Goal: Information Seeking & Learning: Compare options

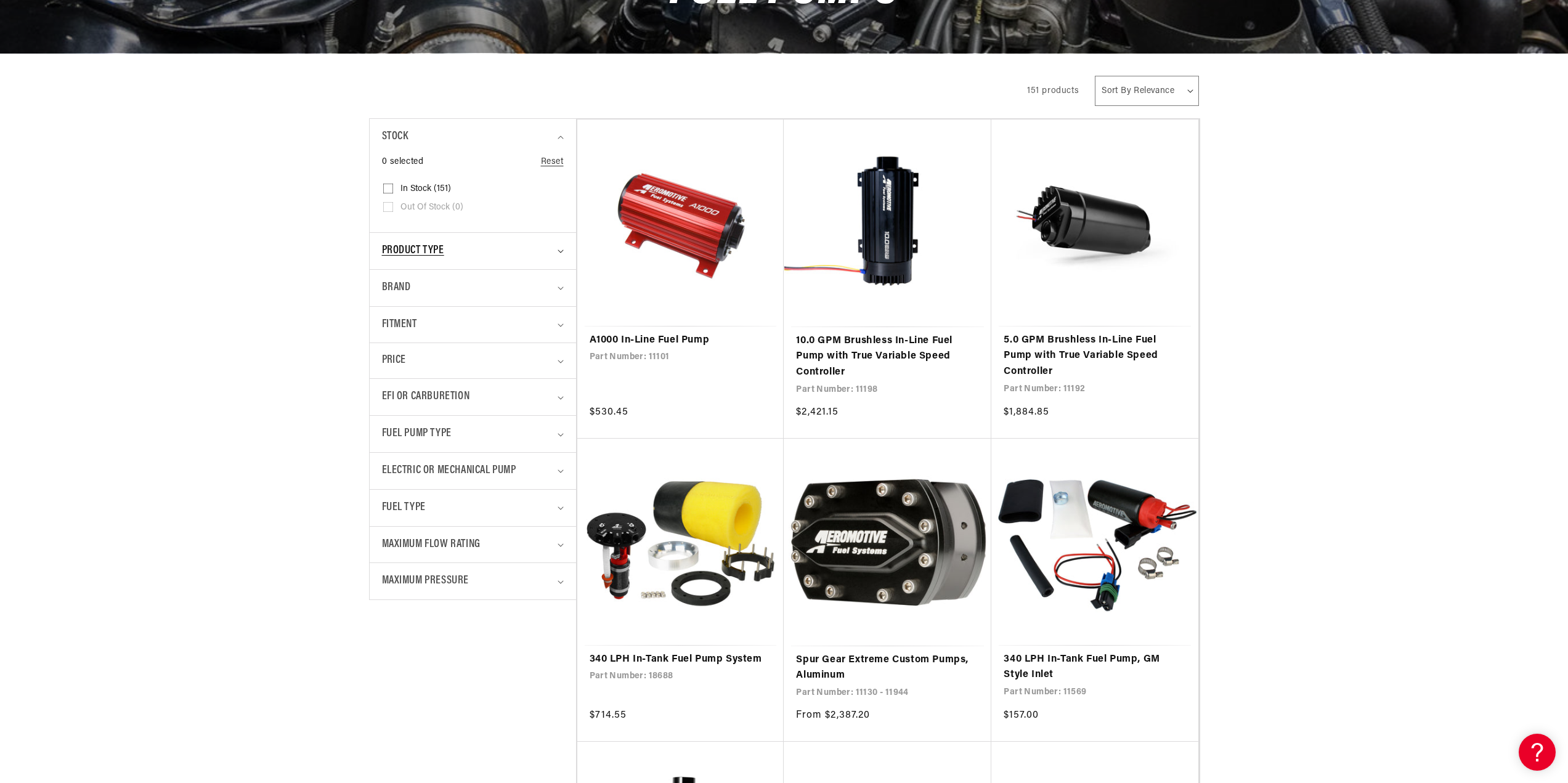
click at [559, 250] on icon "Product type (0 selected)" at bounding box center [560, 251] width 6 height 4
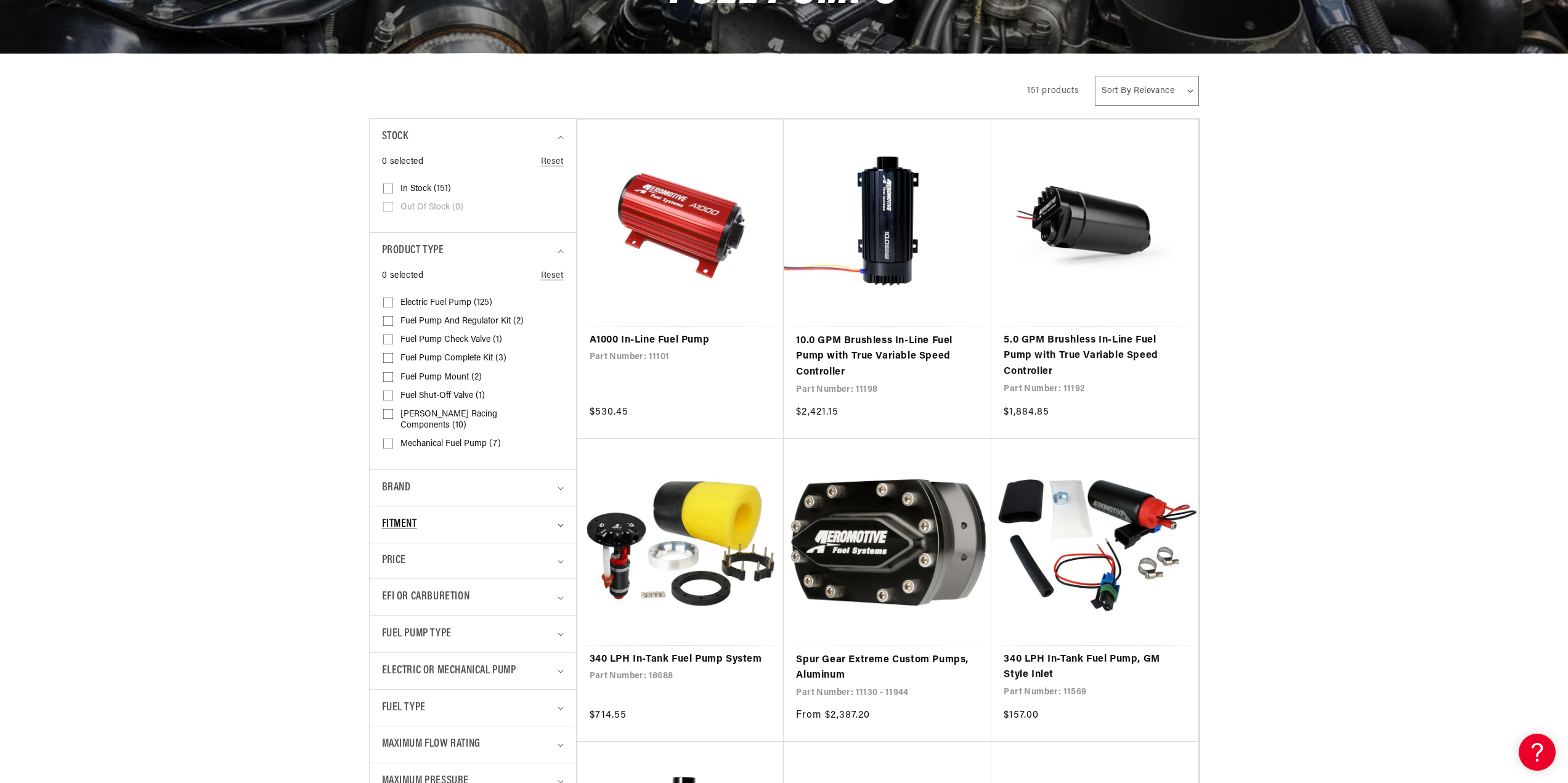
click at [560, 519] on summary "Fitment" at bounding box center [473, 525] width 182 height 37
click at [556, 663] on summary "EFI or Carburetion" at bounding box center [473, 674] width 182 height 37
click at [387, 742] on input "EFI (126) EFI (126 products)" at bounding box center [388, 746] width 10 height 10
checkbox input "true"
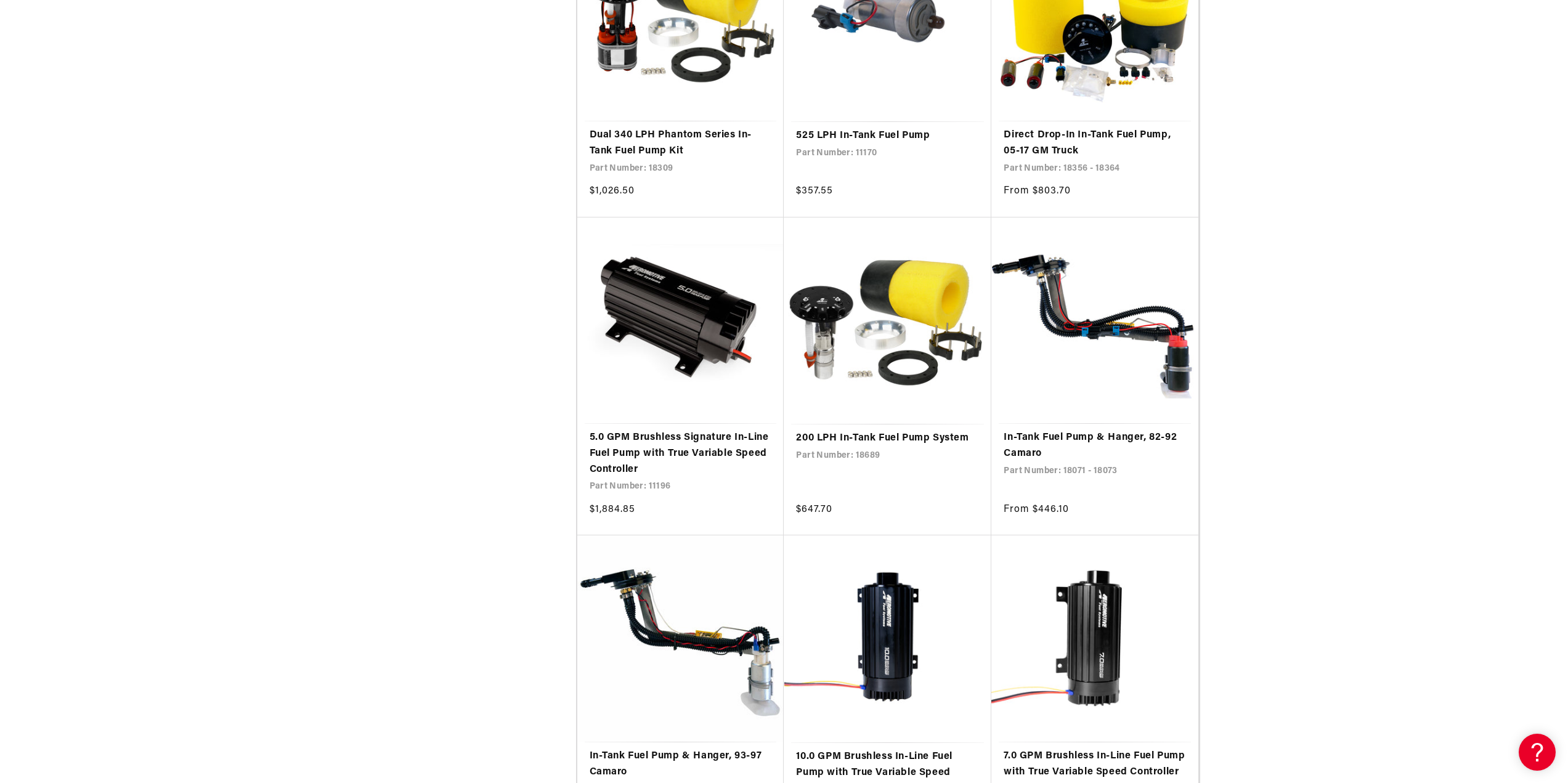
scroll to position [1725, 0]
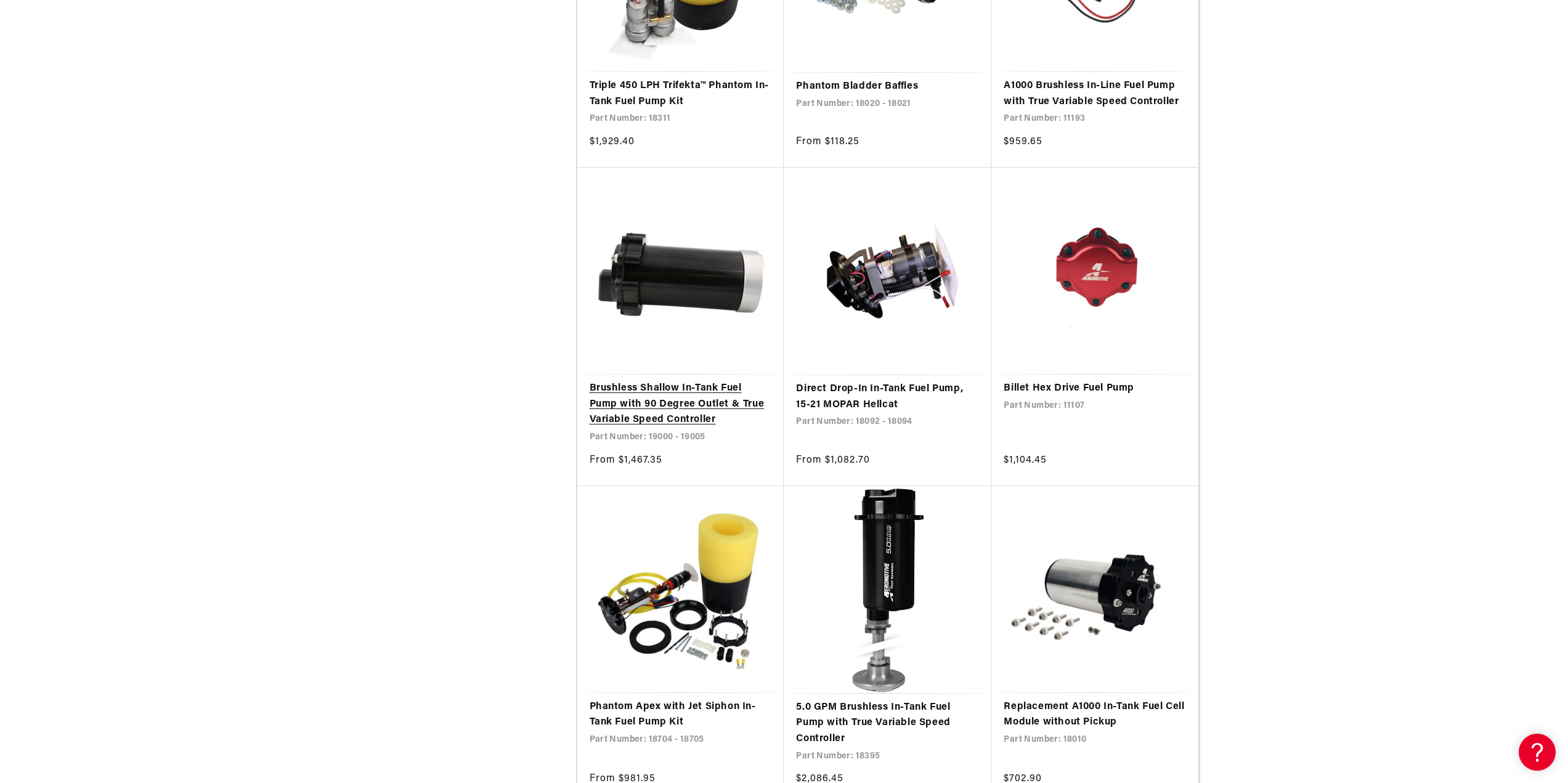
scroll to position [3943, 0]
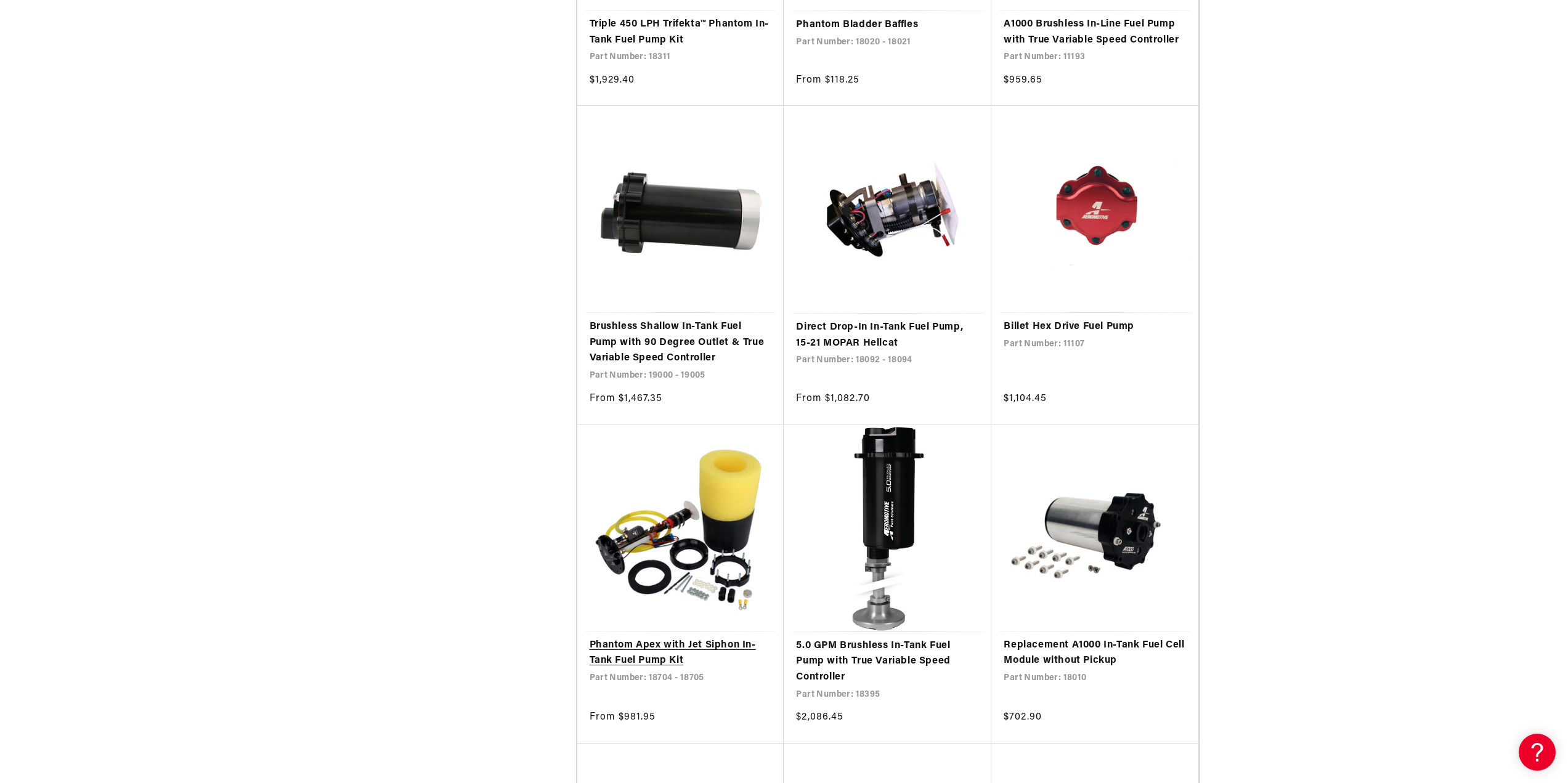
click at [643, 638] on link "Phantom Apex with Jet Siphon In-Tank Fuel Pump Kit" at bounding box center [681, 653] width 183 height 31
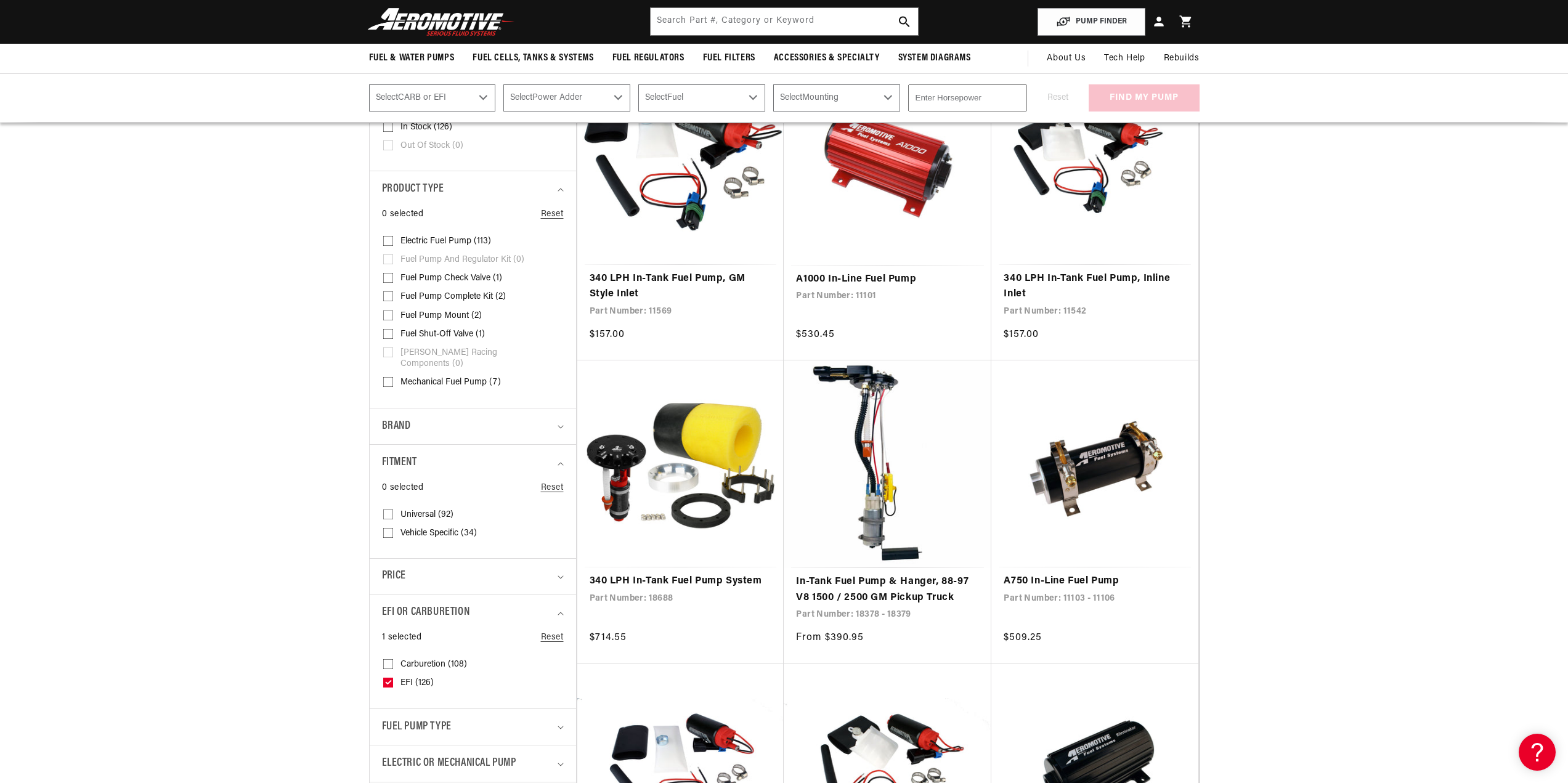
scroll to position [246, 0]
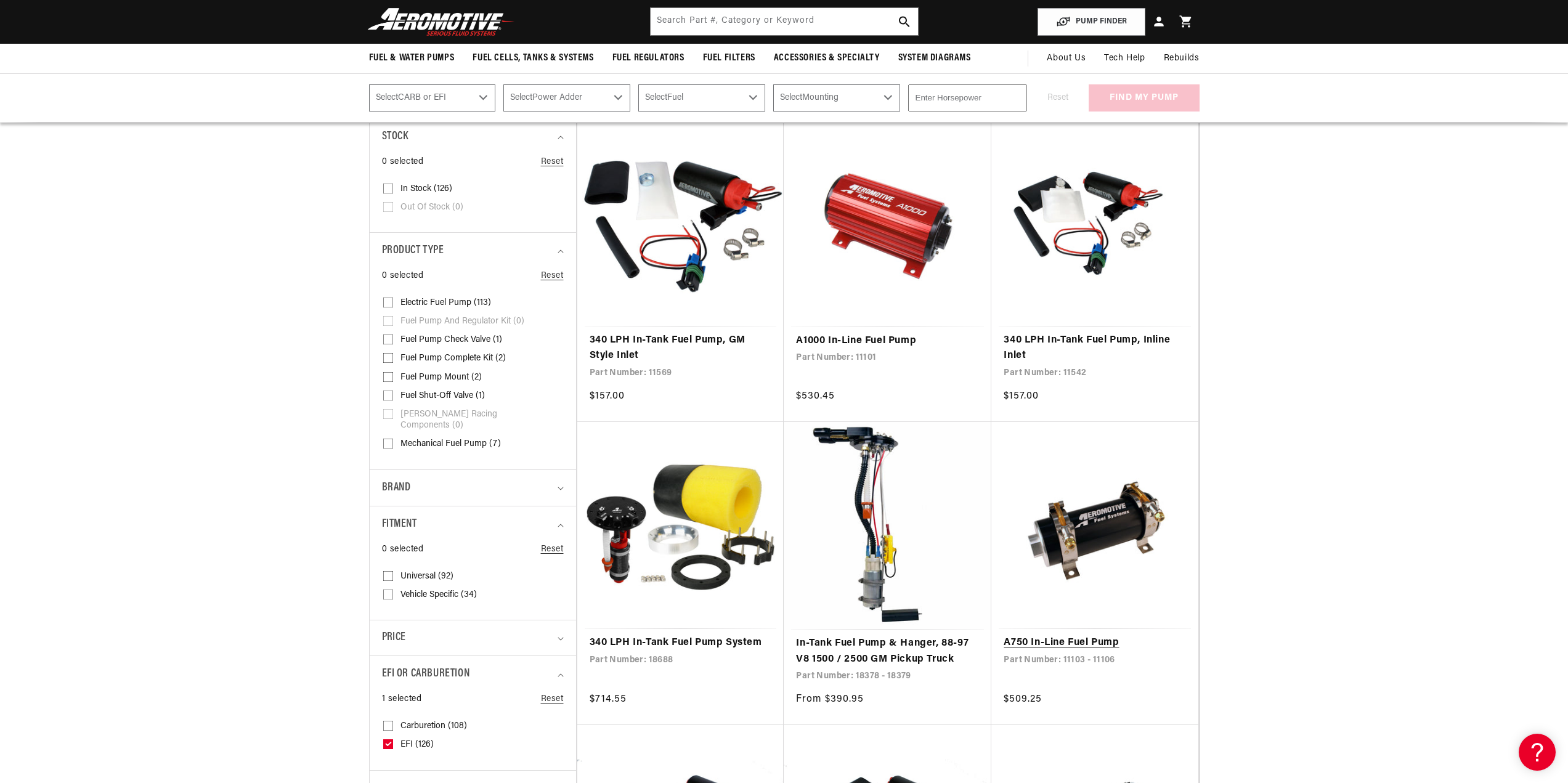
click at [1085, 635] on link "A750 In-Line Fuel Pump" at bounding box center [1095, 643] width 183 height 16
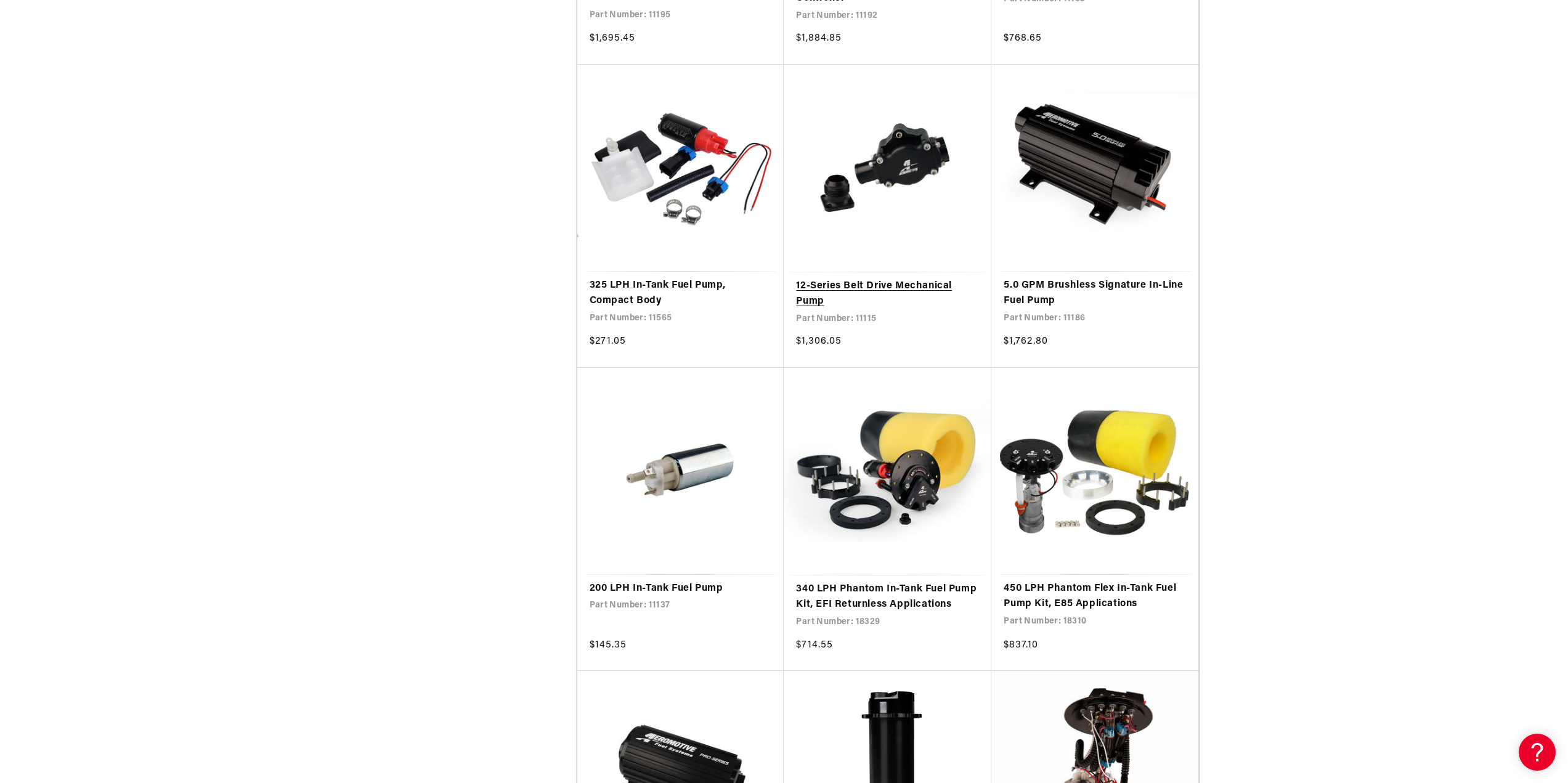
scroll to position [2834, 0]
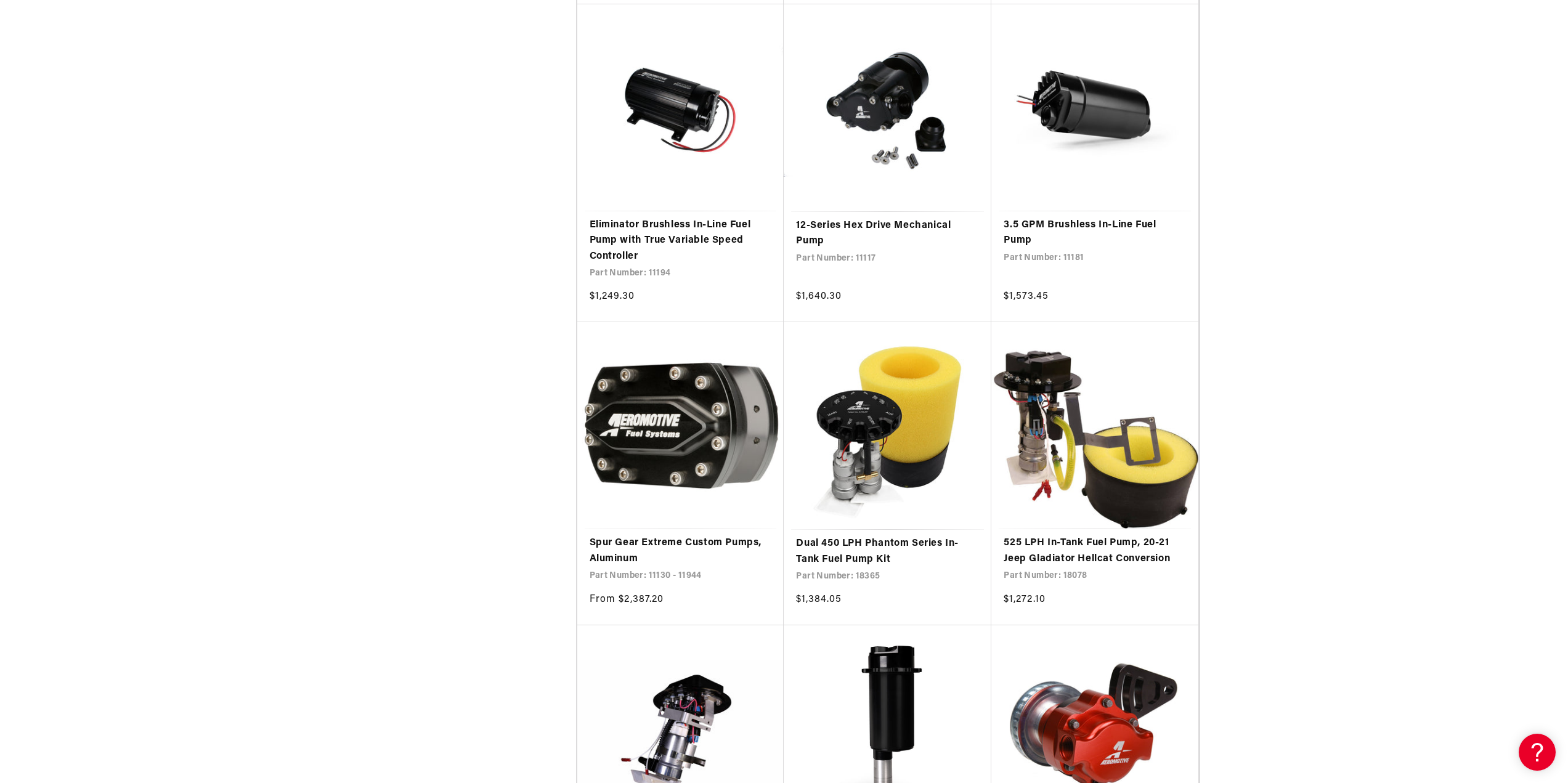
scroll to position [4806, 0]
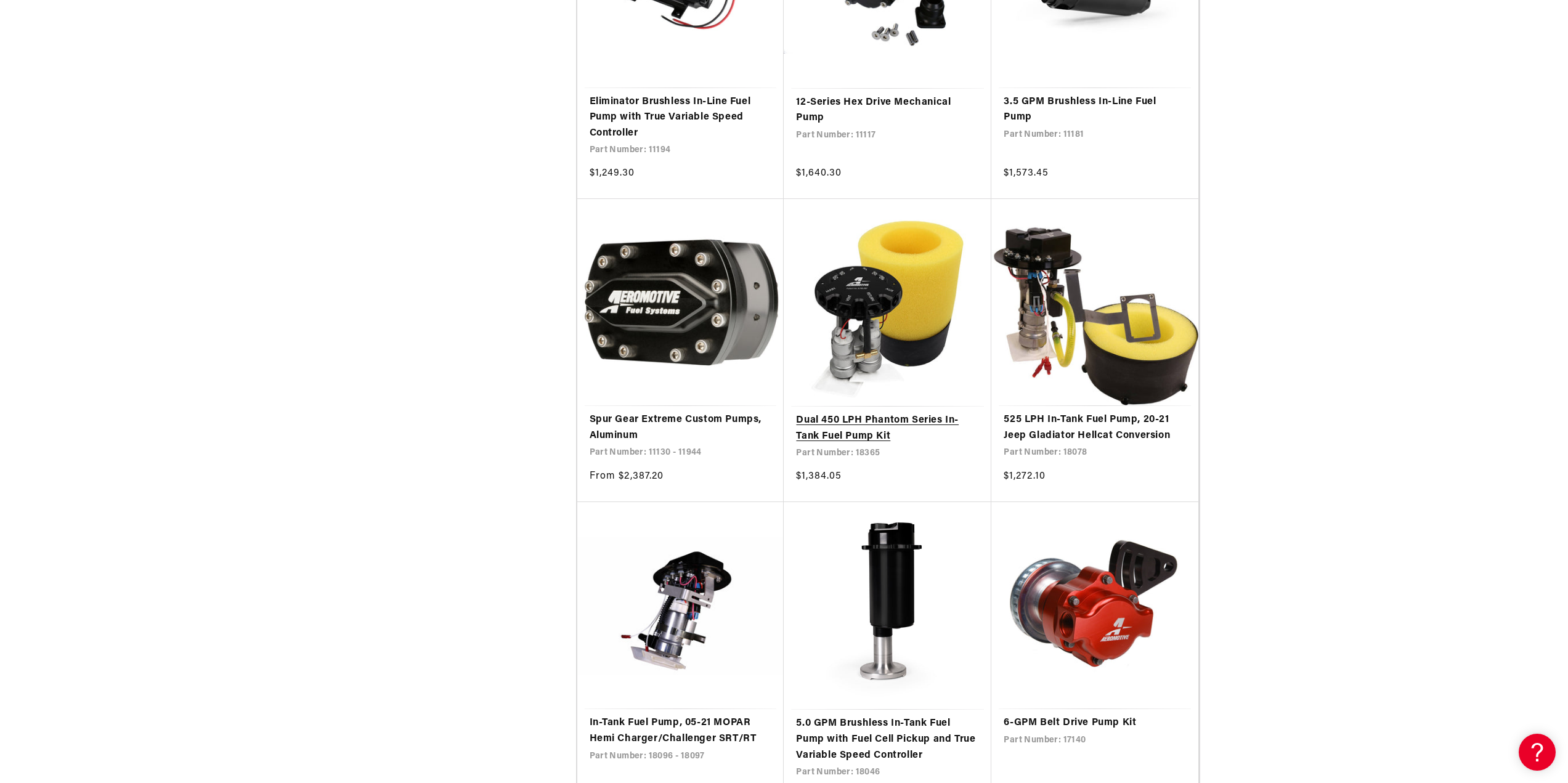
click at [862, 413] on link "Dual 450 LPH Phantom Series In-Tank Fuel Pump Kit" at bounding box center [888, 429] width 183 height 31
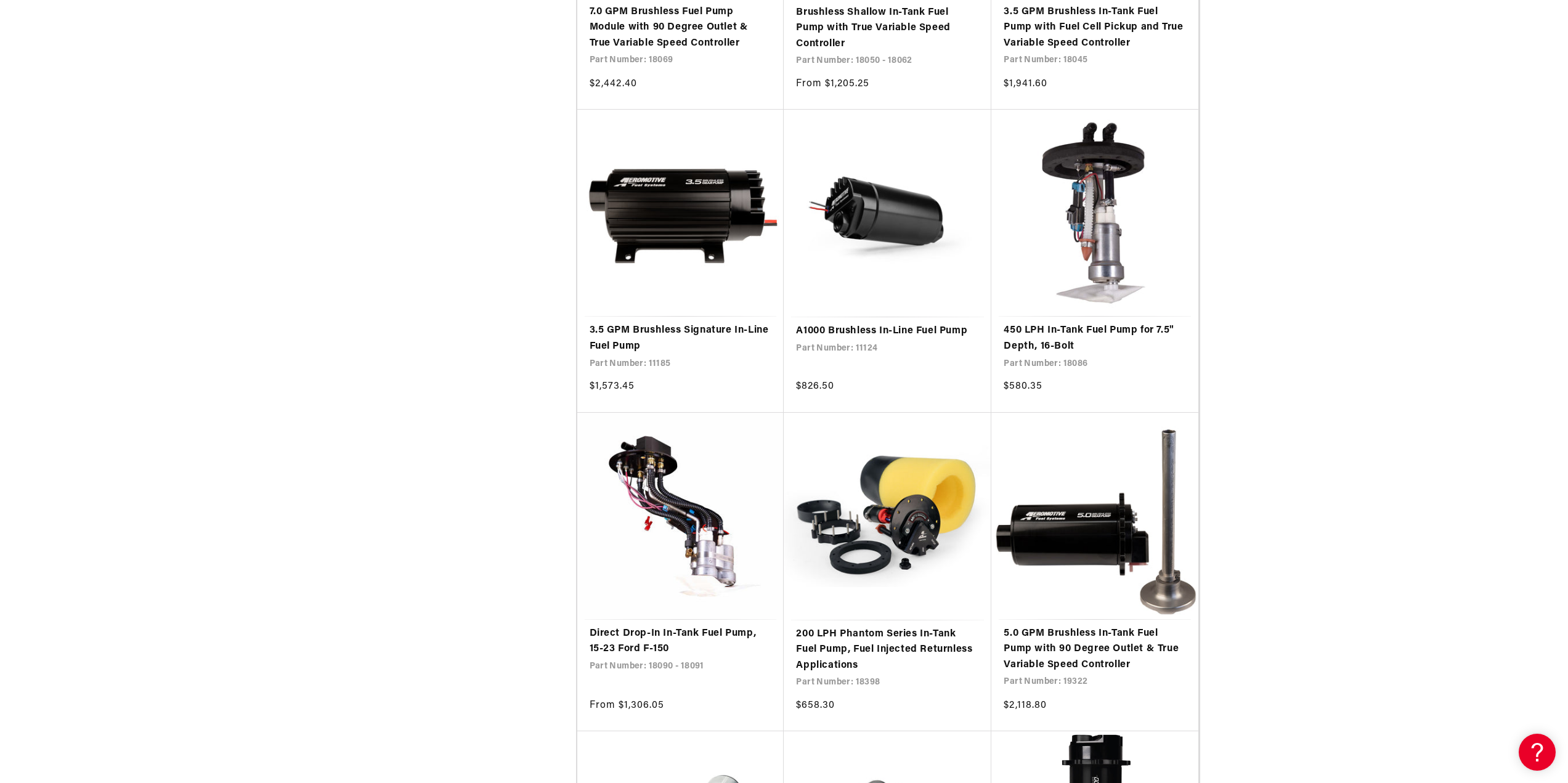
scroll to position [6963, 0]
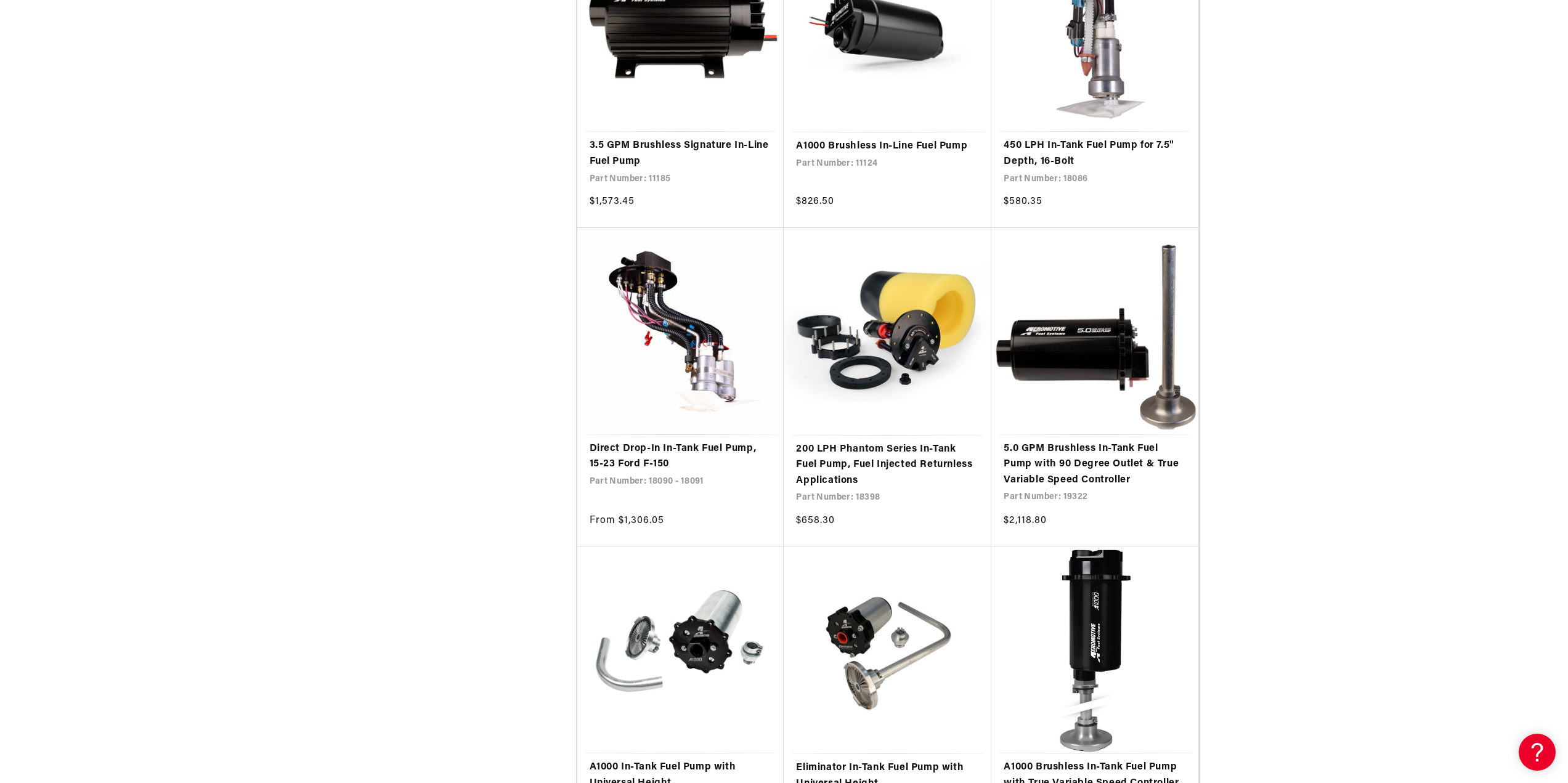
scroll to position [7024, 0]
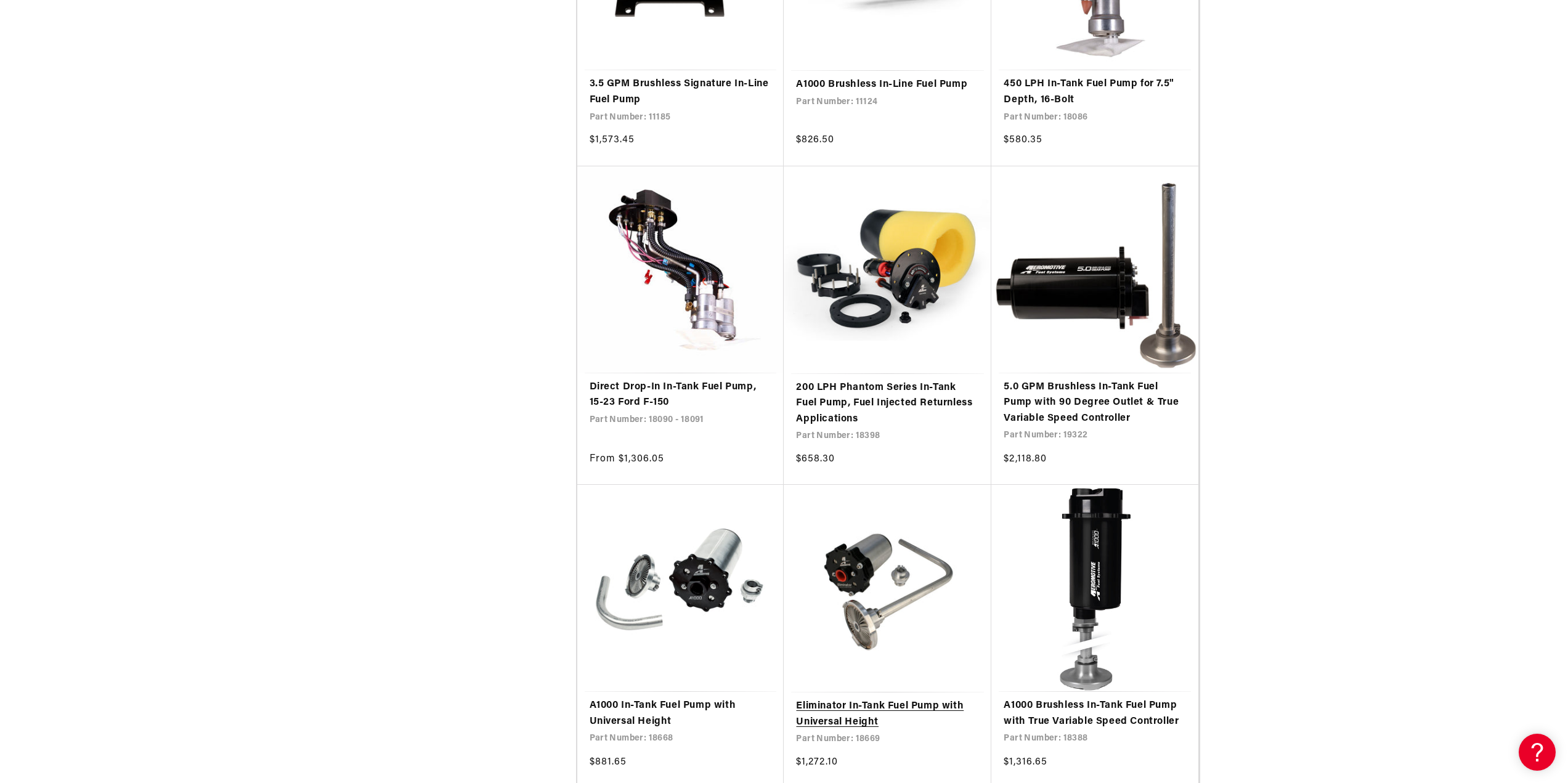
click at [877, 699] on link "Eliminator In-Tank Fuel Pump with Universal Height" at bounding box center [888, 714] width 183 height 31
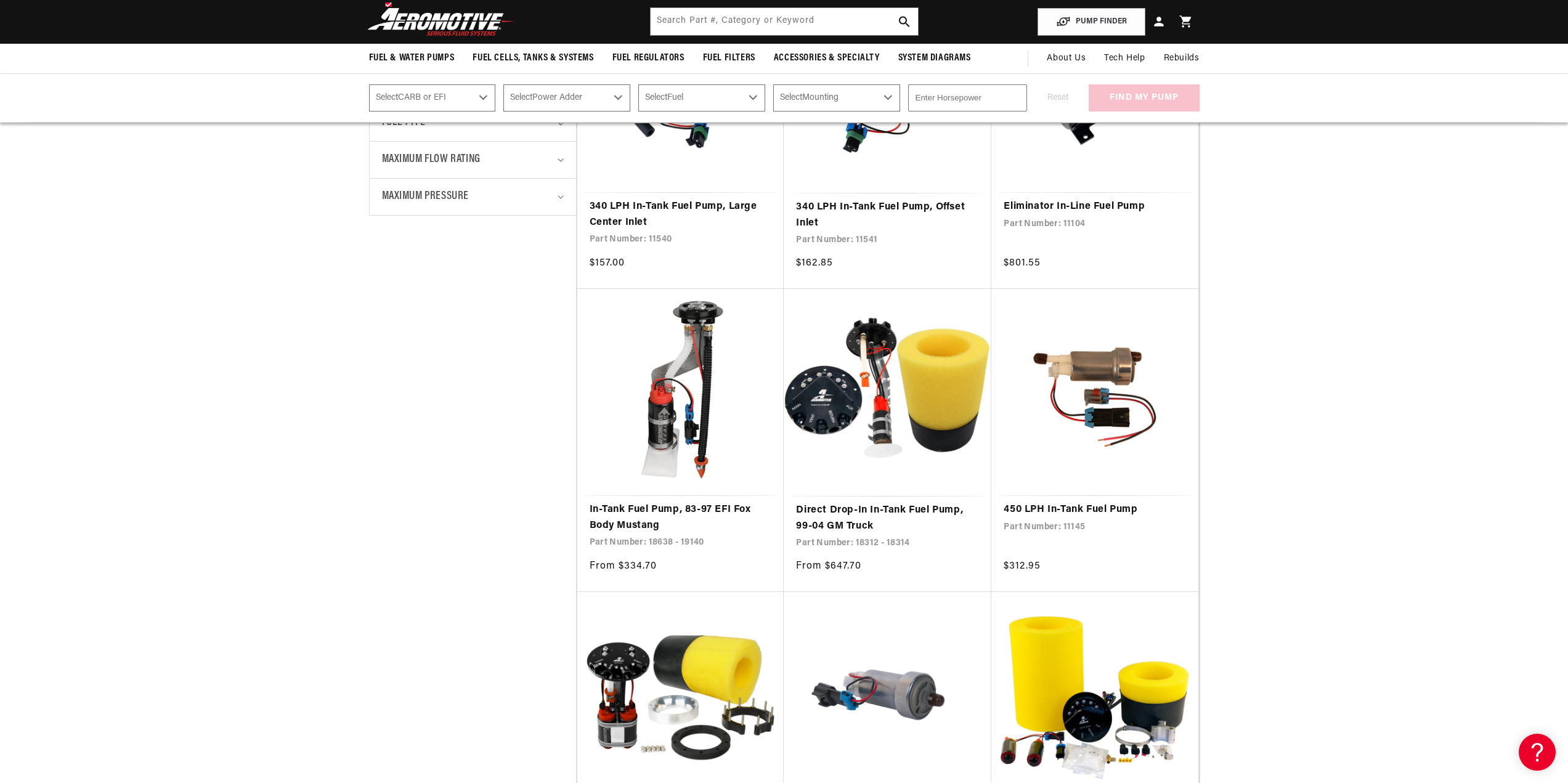
scroll to position [616, 0]
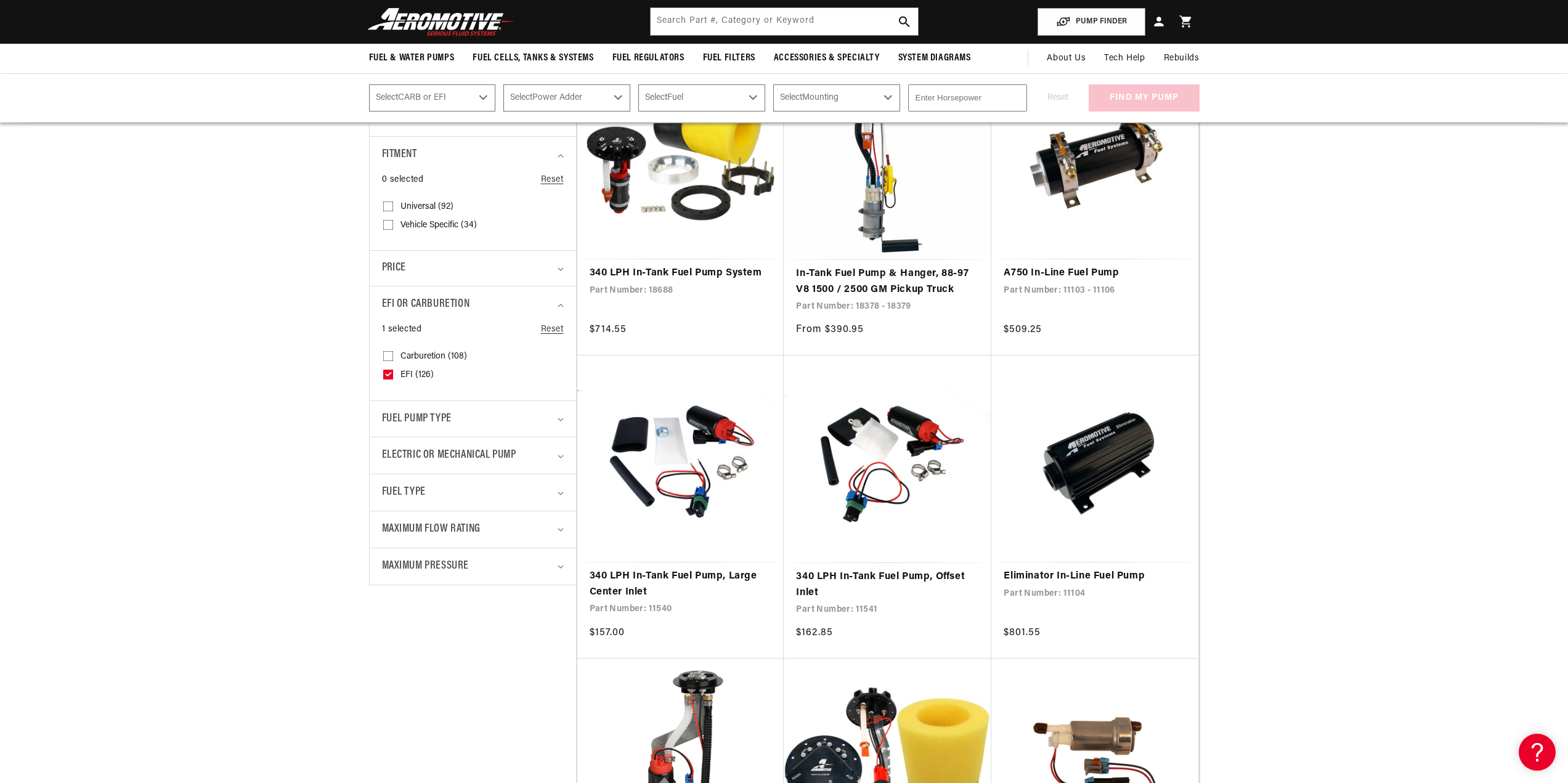
click at [564, 484] on details "Fuel Type 0 selected Reset Fuel Type E85 (47) E85 (47 products) Gas (59) E85 (4…" at bounding box center [473, 492] width 206 height 37
click at [558, 492] on icon "Fuel Type (0 selected)" at bounding box center [560, 494] width 6 height 4
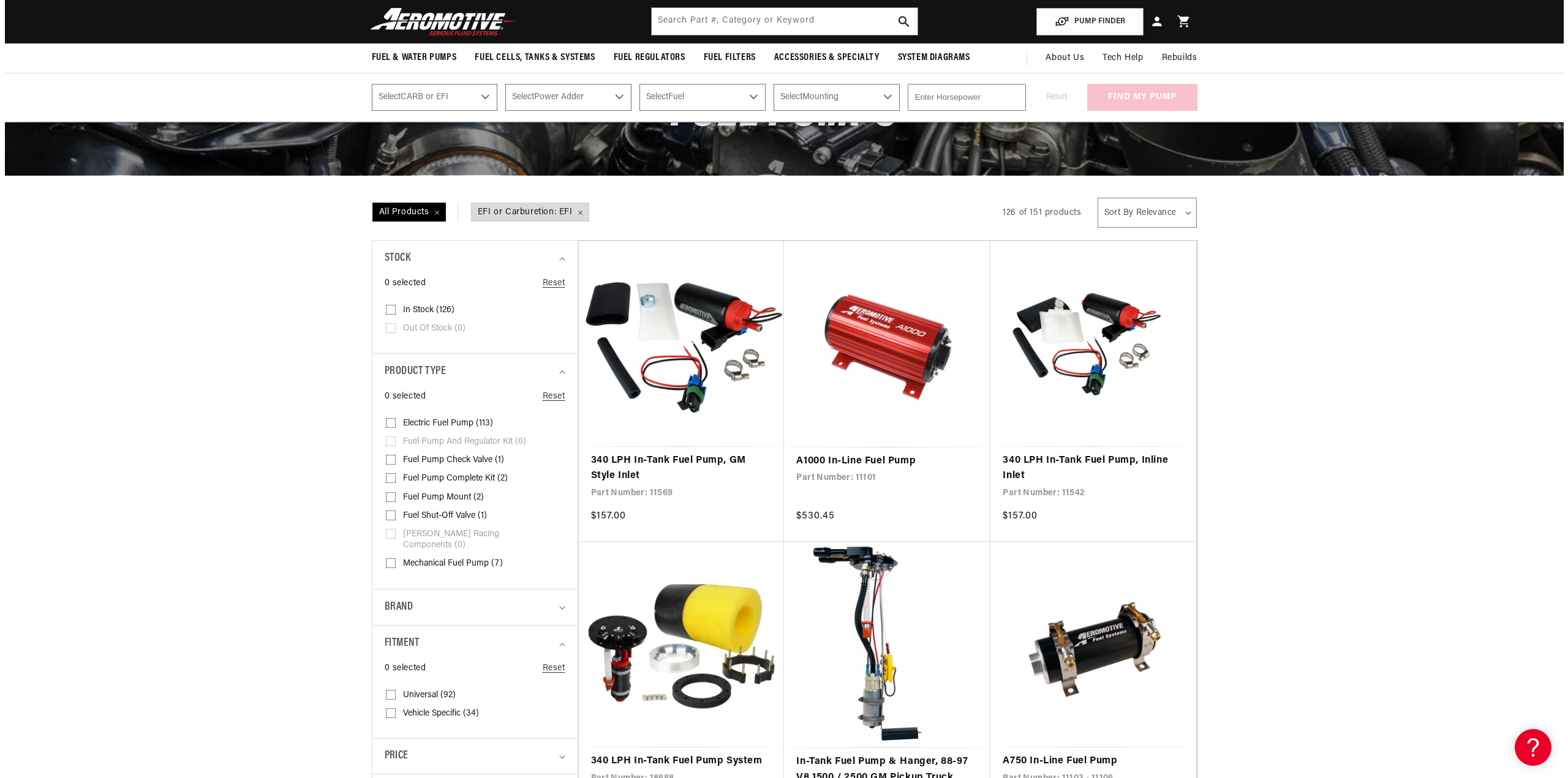
scroll to position [0, 0]
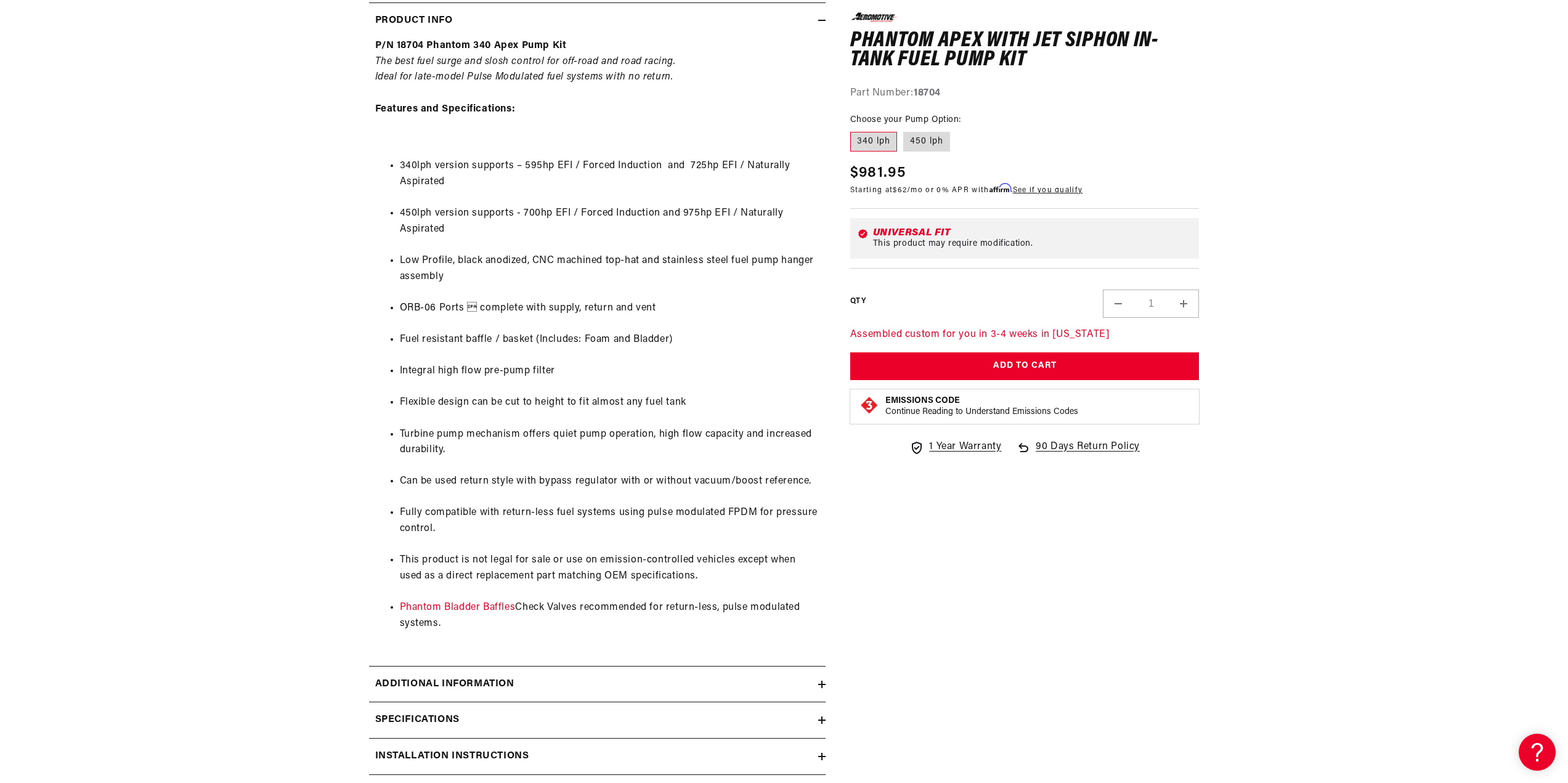
scroll to position [678, 0]
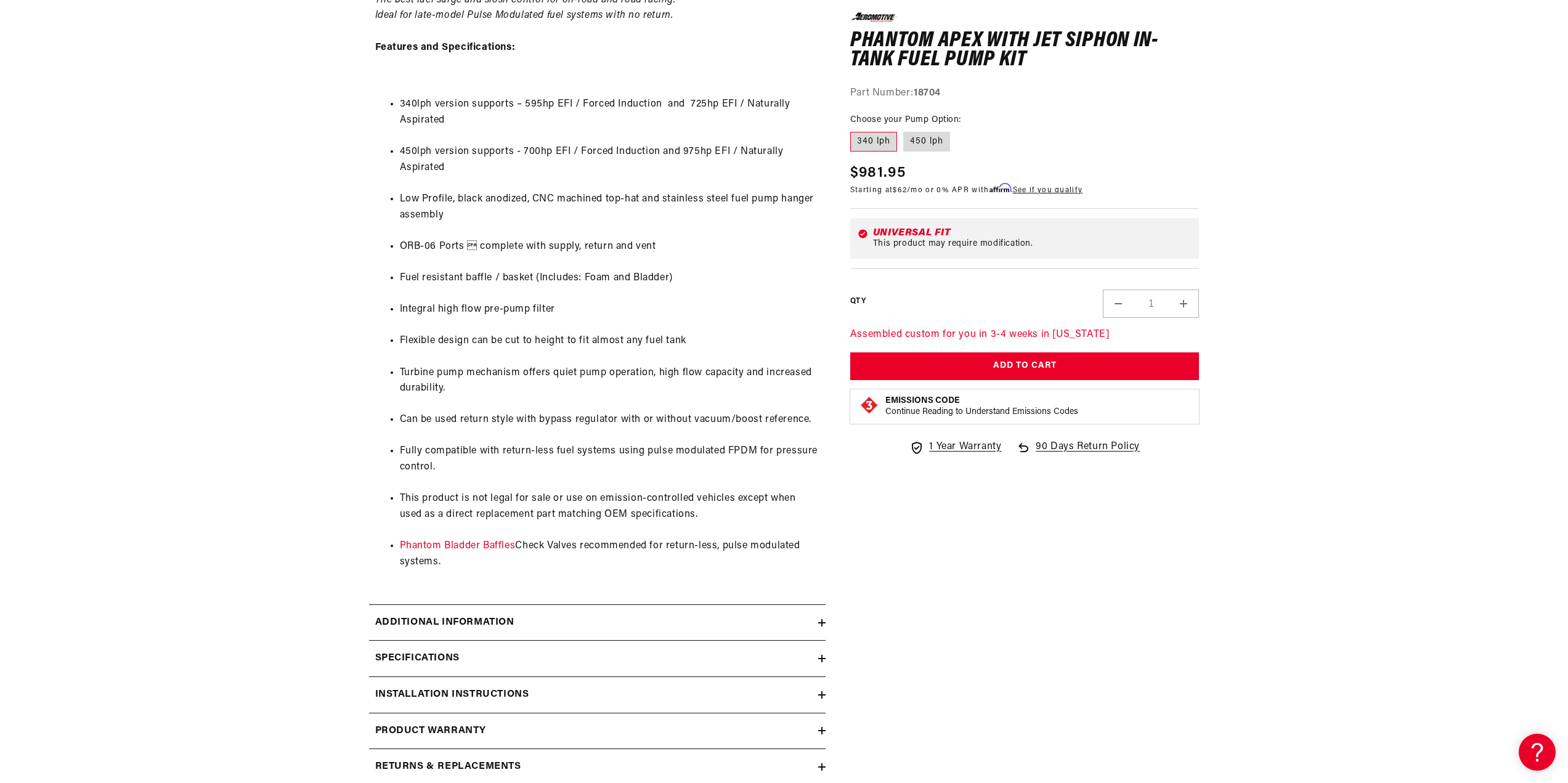
click at [816, 657] on div "Specifications" at bounding box center [594, 659] width 449 height 16
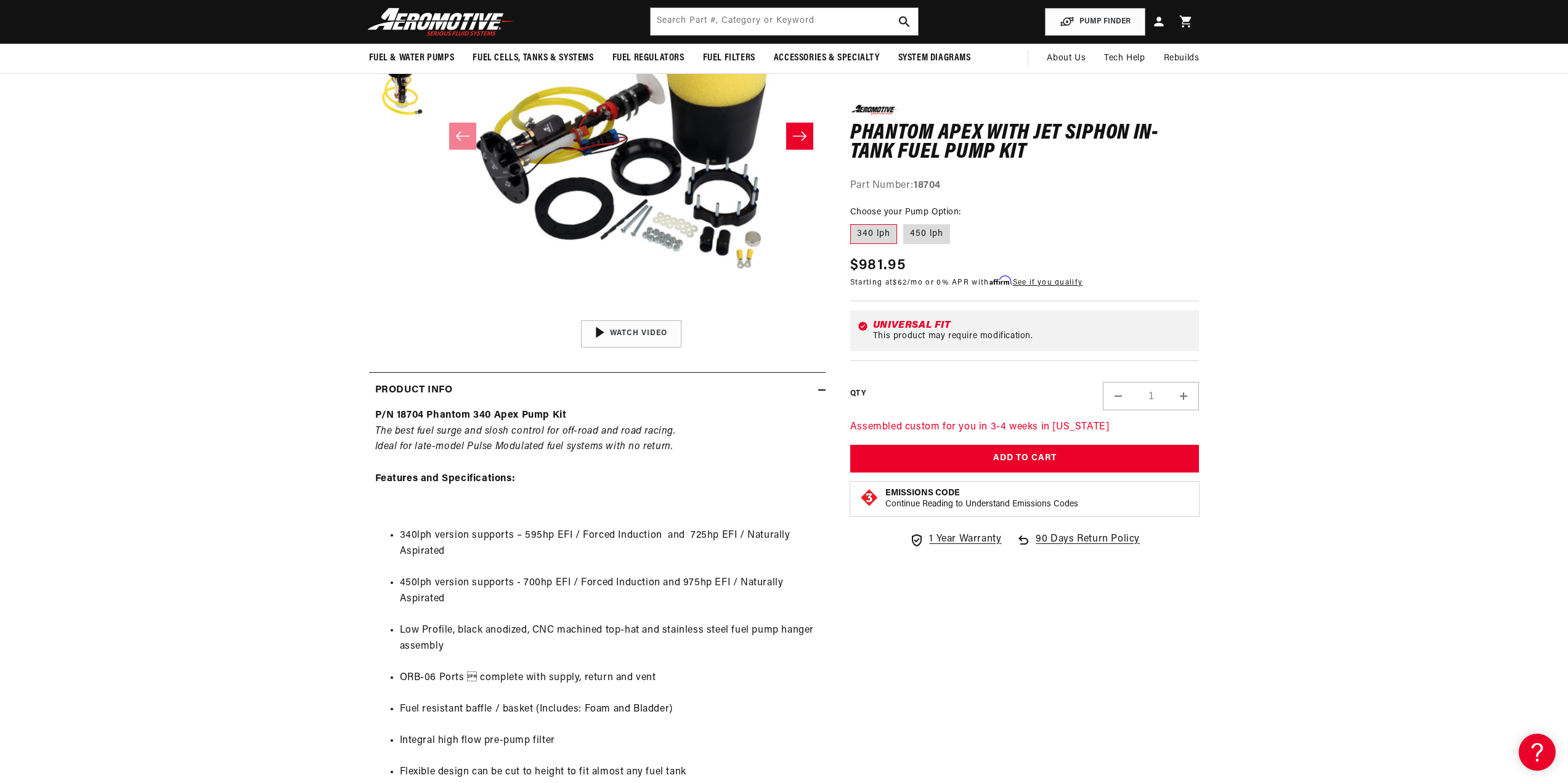
scroll to position [0, 0]
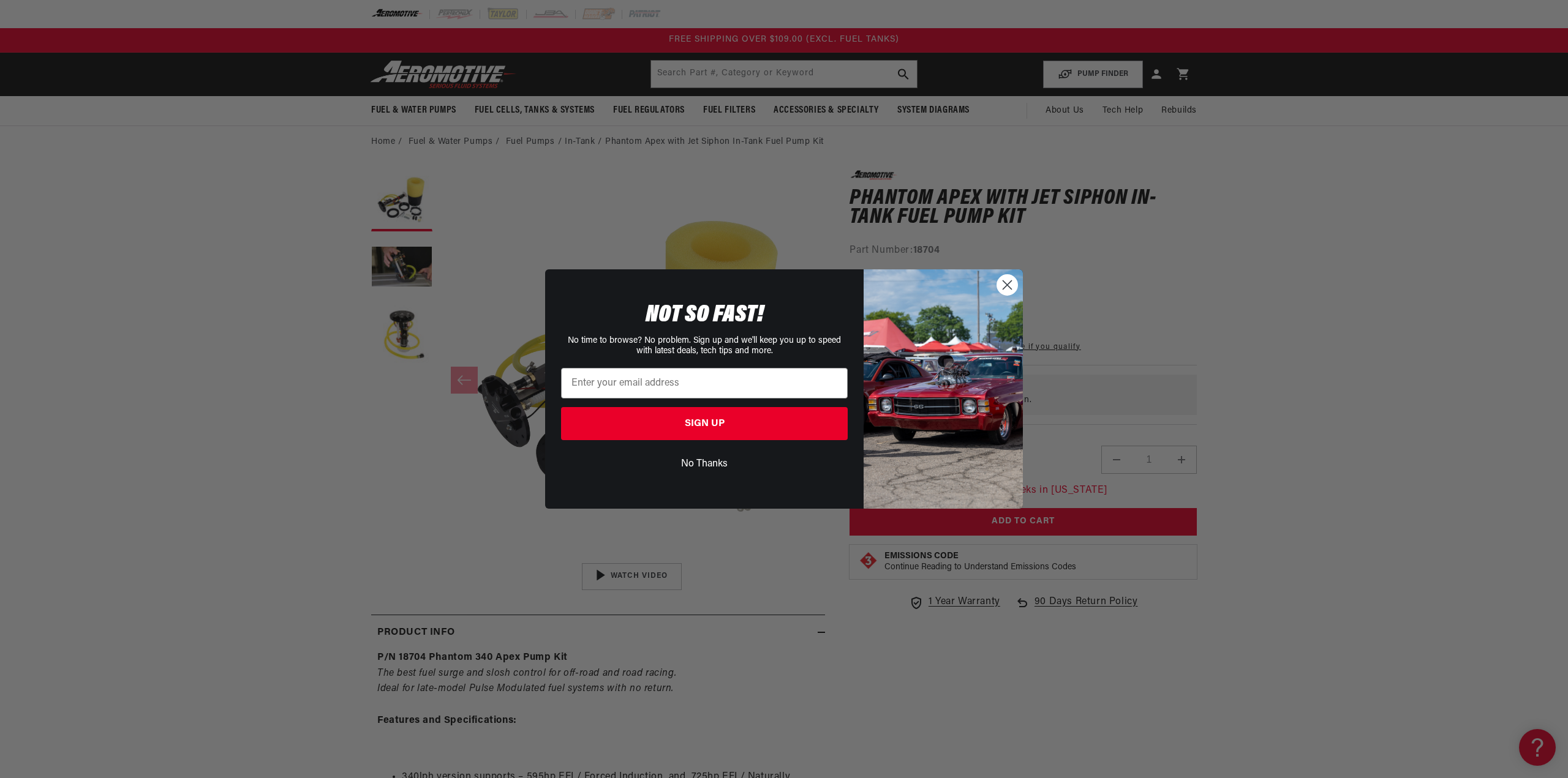
click at [998, 282] on circle "Close dialog" at bounding box center [1007, 285] width 20 height 20
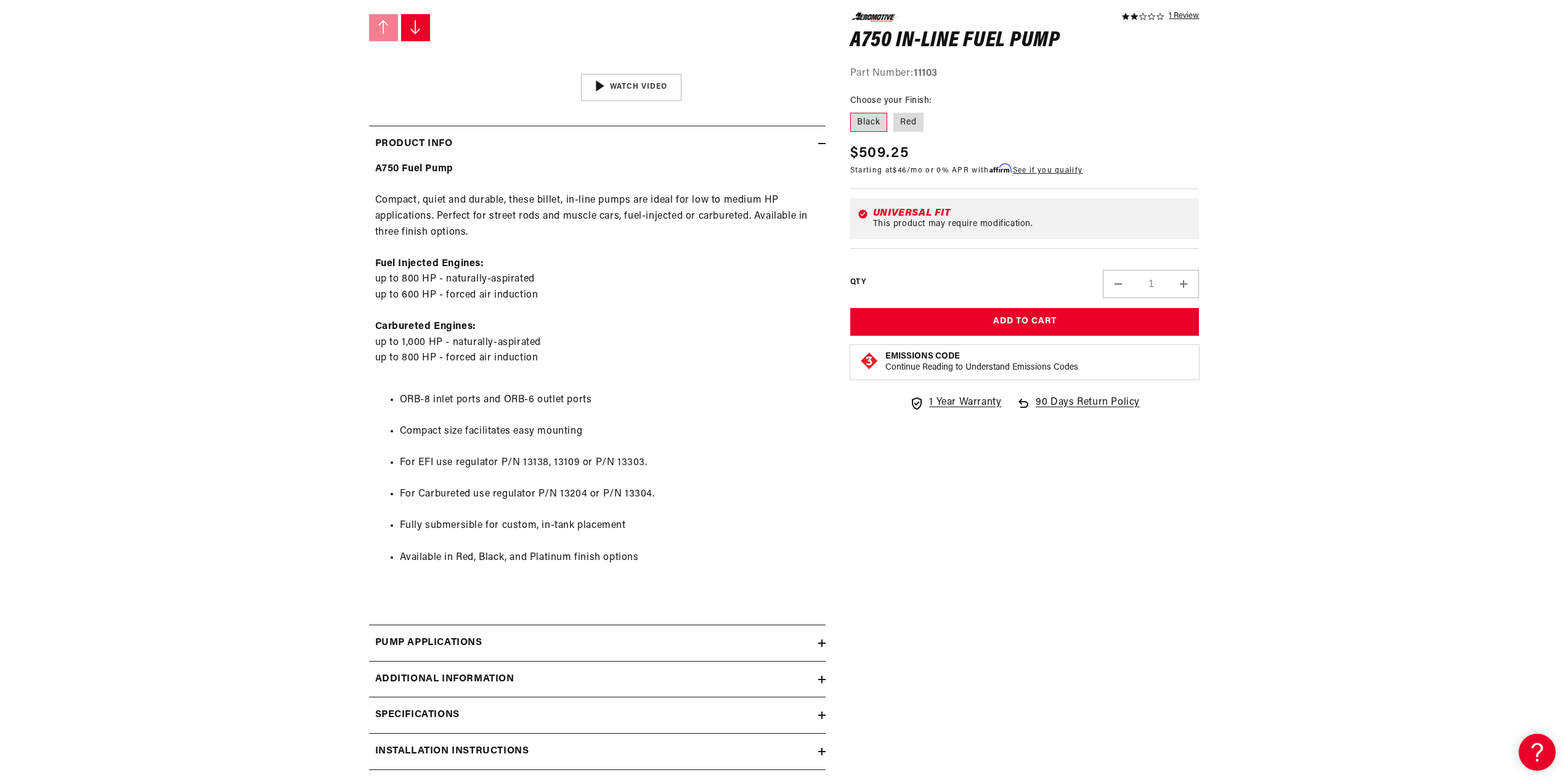
scroll to position [616, 0]
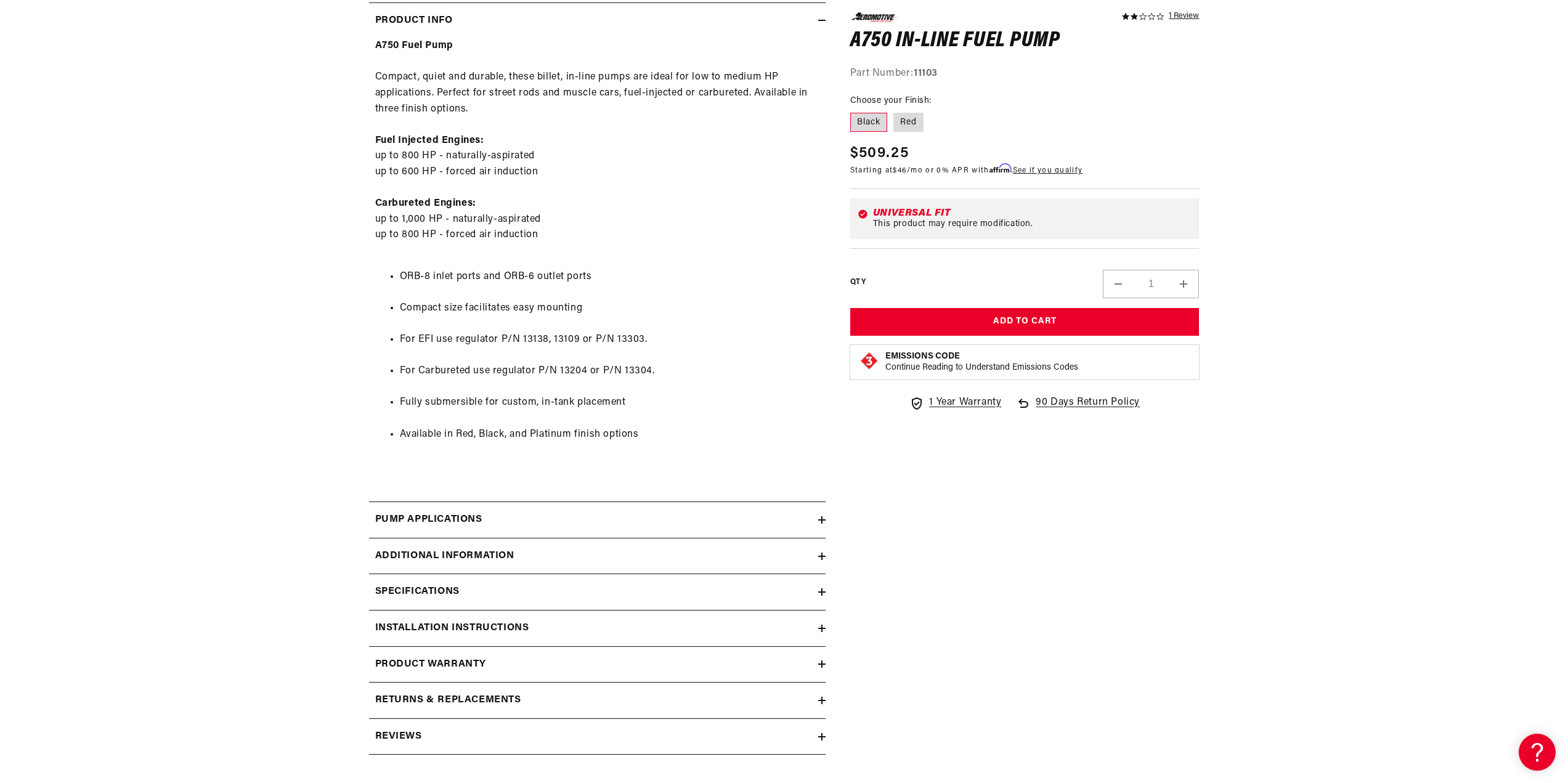
click at [824, 590] on icon at bounding box center [822, 592] width 7 height 7
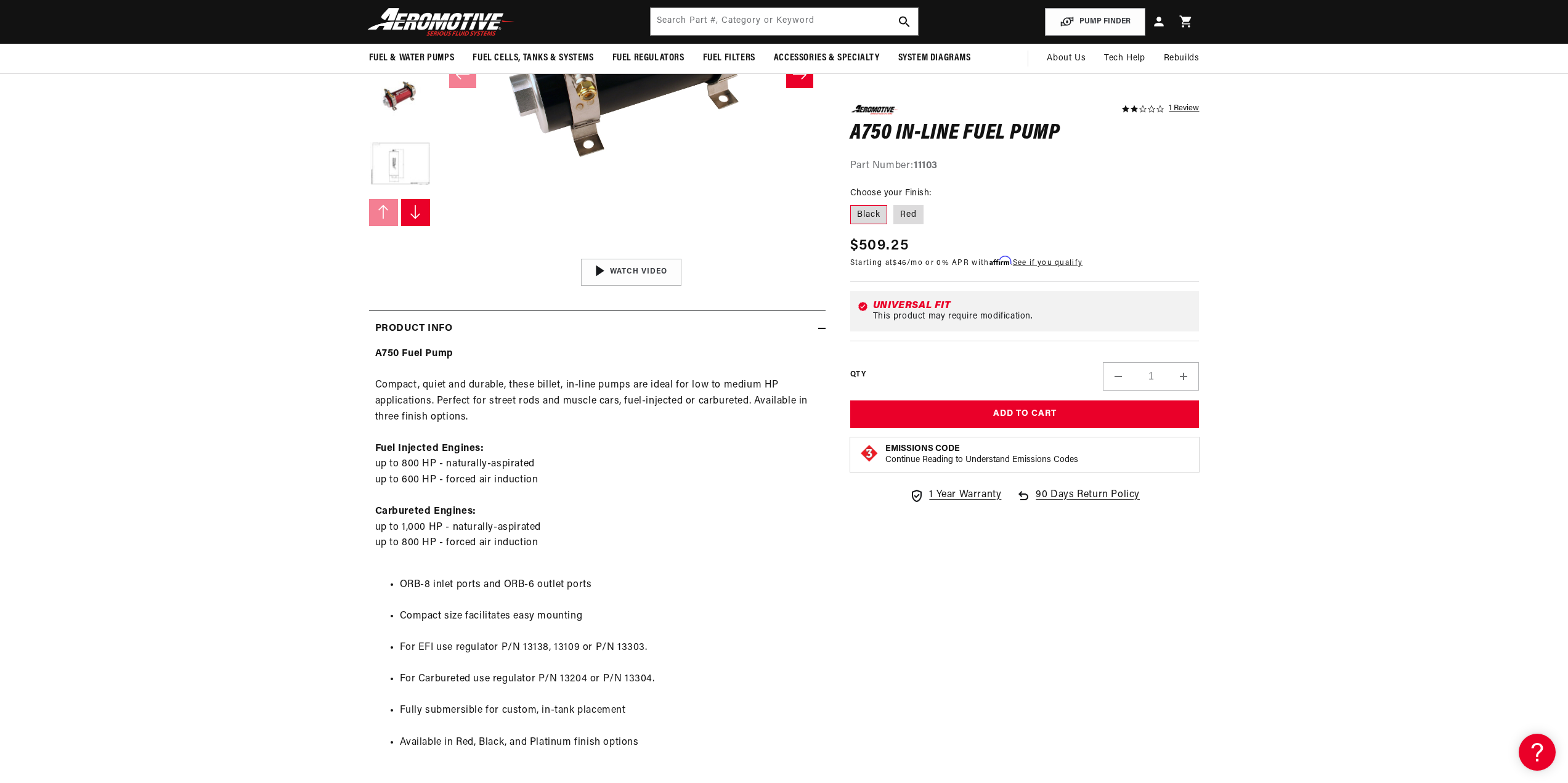
scroll to position [0, 0]
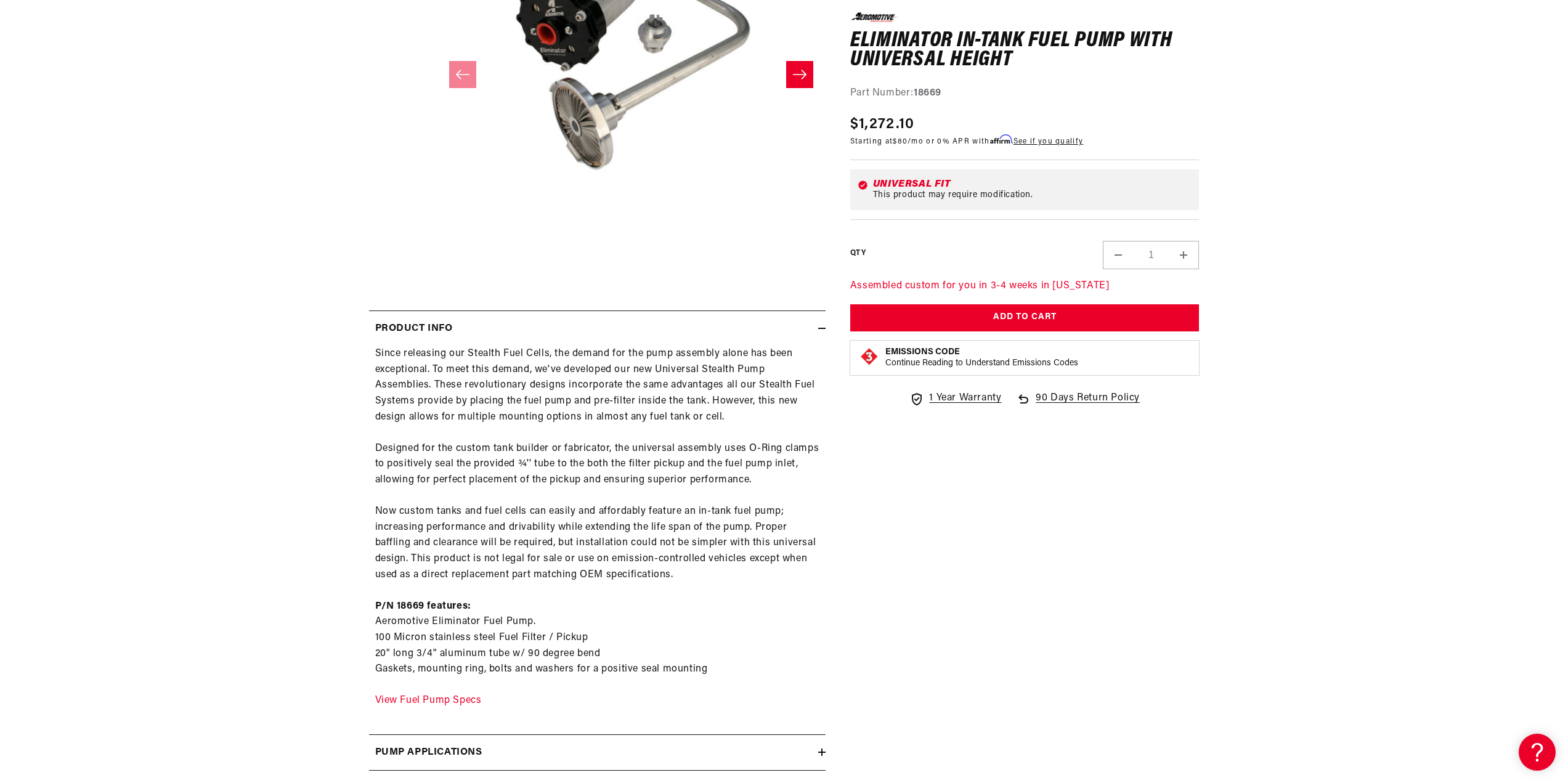
scroll to position [493, 0]
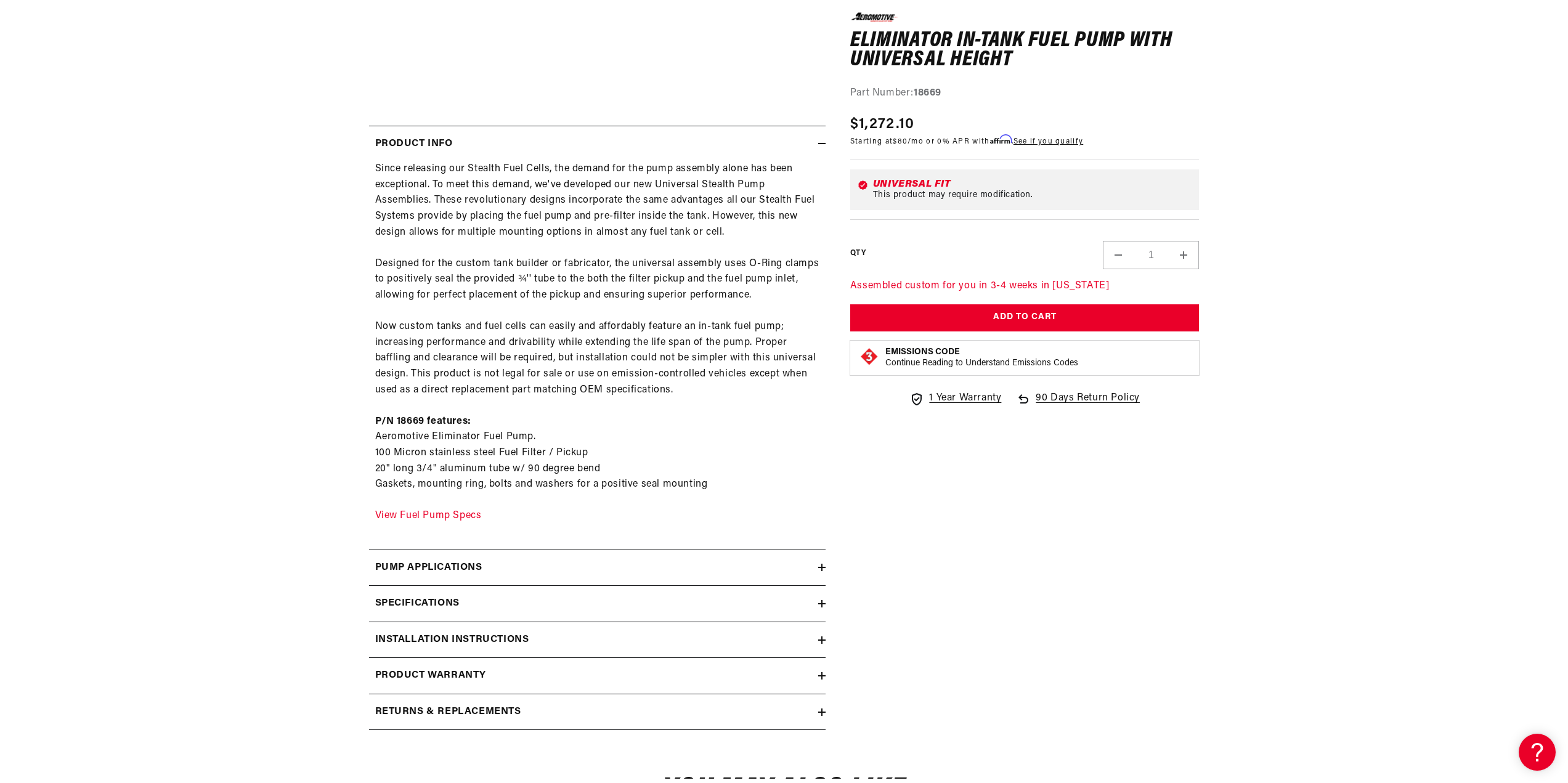
click at [822, 604] on icon at bounding box center [822, 604] width 7 height 7
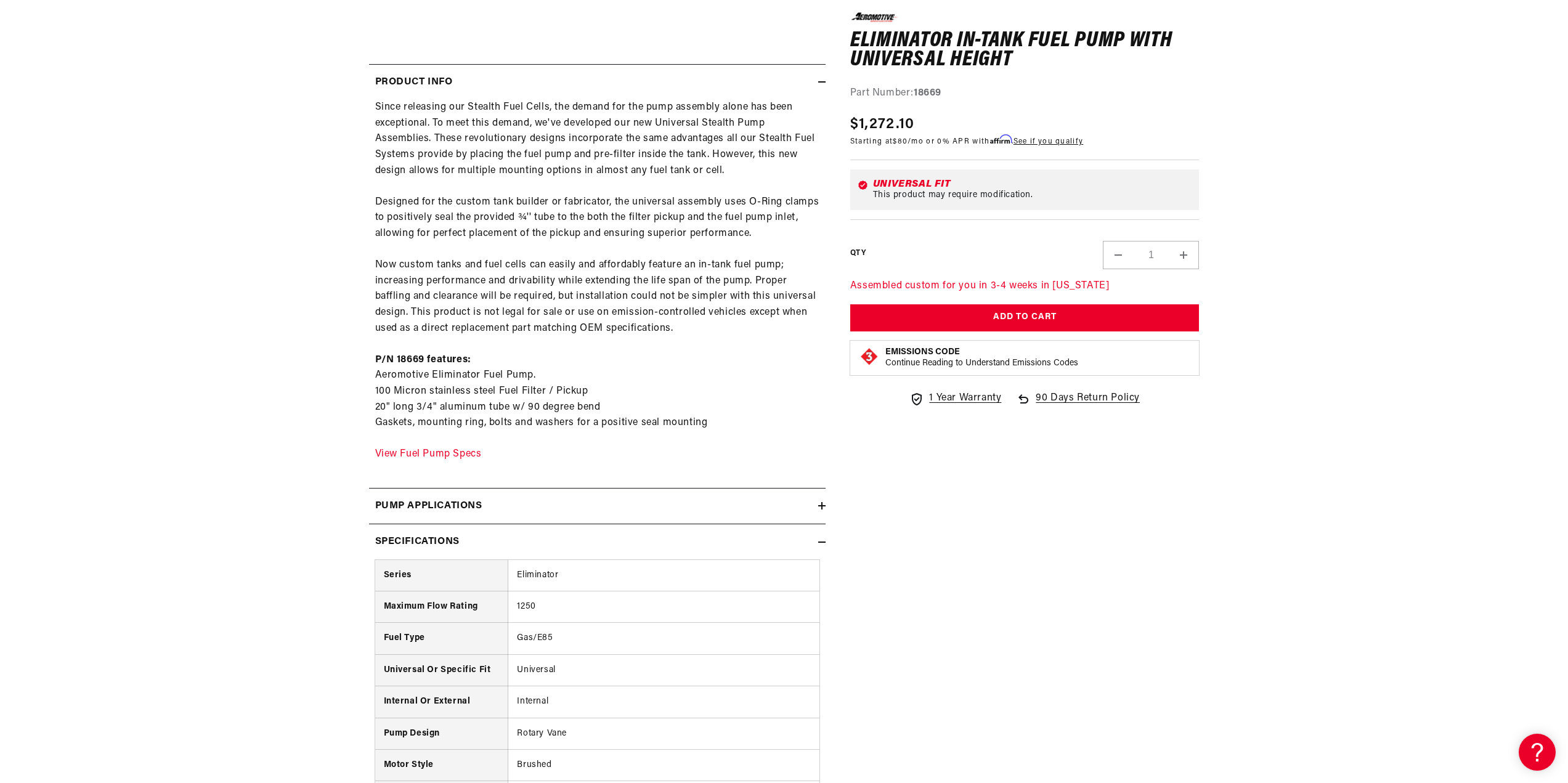
scroll to position [123, 0]
